Goal: Task Accomplishment & Management: Use online tool/utility

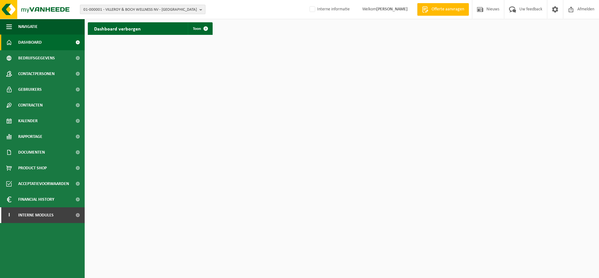
click at [125, 8] on span "01-000001 - VILLEROY & BOCH WELLNESS NV - ROESELARE" at bounding box center [140, 9] width 114 height 9
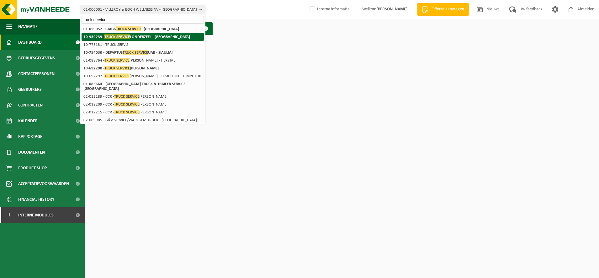
type input "truck service"
click at [133, 38] on strong "10-939239 - TRUCK SERVICE LONDERZEEL - LONDERZEEL" at bounding box center [136, 36] width 107 height 5
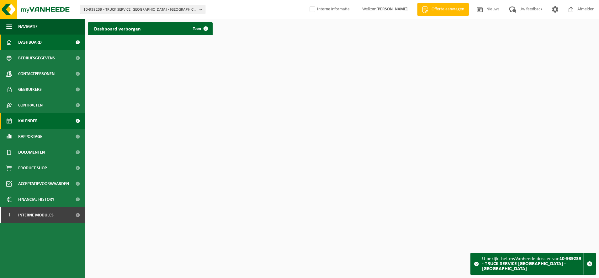
click at [32, 125] on span "Kalender" at bounding box center [27, 121] width 19 height 16
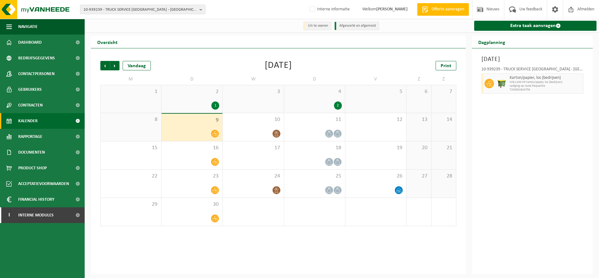
drag, startPoint x: 538, startPoint y: 22, endPoint x: 563, endPoint y: 32, distance: 26.2
click at [538, 22] on link "Extra taak aanvragen" at bounding box center [536, 26] width 122 height 10
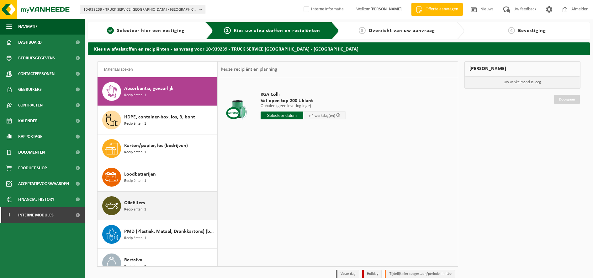
click at [152, 198] on div "Oliefilters Recipiënten: 1" at bounding box center [169, 205] width 91 height 19
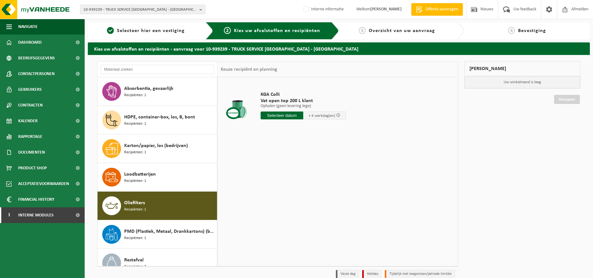
scroll to position [68, 0]
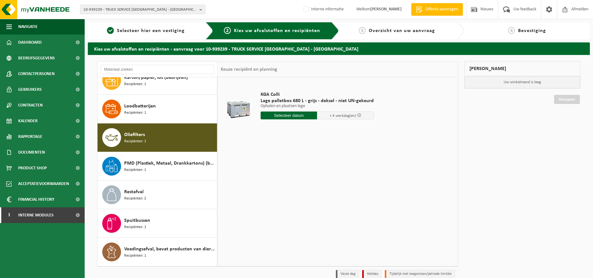
click at [284, 116] on input "text" at bounding box center [289, 115] width 57 height 8
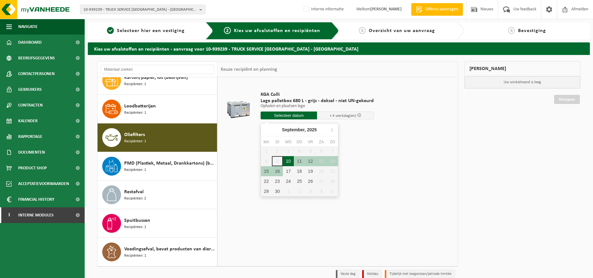
click at [287, 158] on div "10" at bounding box center [288, 161] width 11 height 10
type input "Van 2025-09-10"
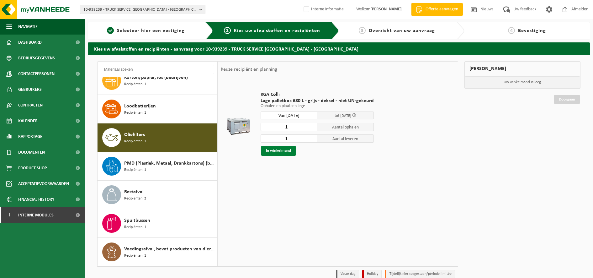
click at [279, 151] on button "In winkelmand" at bounding box center [278, 151] width 35 height 10
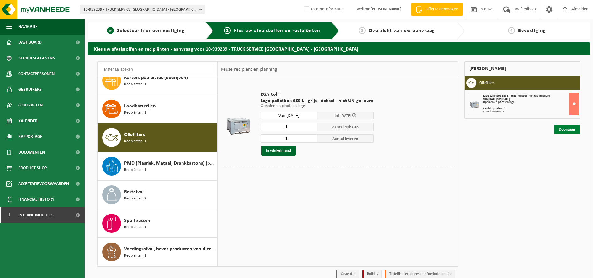
click at [572, 129] on link "Doorgaan" at bounding box center [568, 129] width 26 height 9
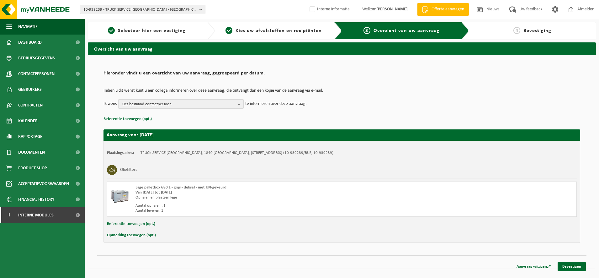
click at [224, 106] on span "Kies bestaand contactpersoon" at bounding box center [179, 103] width 114 height 9
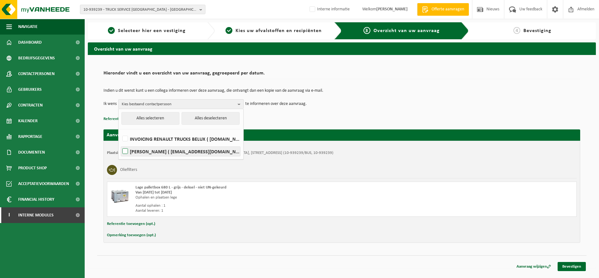
click at [149, 148] on label "WIM VERSTRAETEN ( wim.verstraeten@renault-trucks.com )" at bounding box center [180, 151] width 119 height 9
click at [120, 143] on input "WIM VERSTRAETEN ( wim.verstraeten@renault-trucks.com )" at bounding box center [120, 143] width 0 height 0
checkbox input "true"
click at [387, 90] on p "Indien u dit wenst kunt u een collega informeren over deze aanvraag, die ontvan…" at bounding box center [342, 91] width 477 height 4
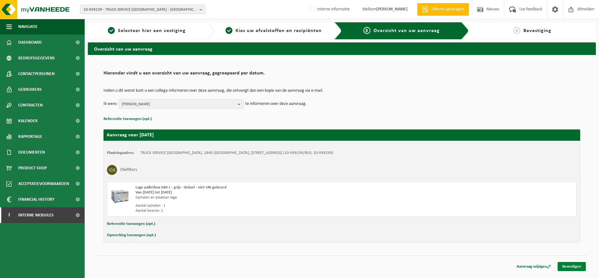
click at [573, 266] on link "Bevestigen" at bounding box center [572, 266] width 28 height 9
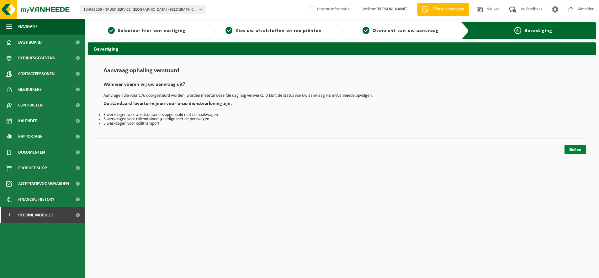
click at [571, 151] on link "Sluiten" at bounding box center [575, 149] width 21 height 9
